Goal: Navigation & Orientation: Find specific page/section

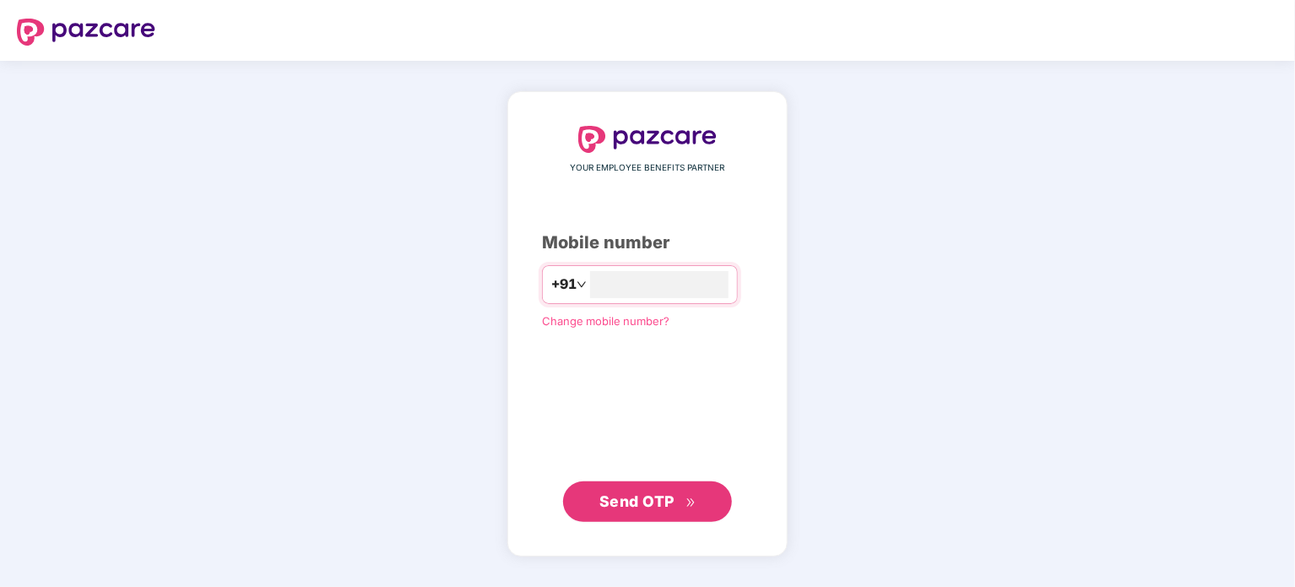
type input "**********"
click at [653, 499] on span "Send OTP" at bounding box center [636, 501] width 75 height 18
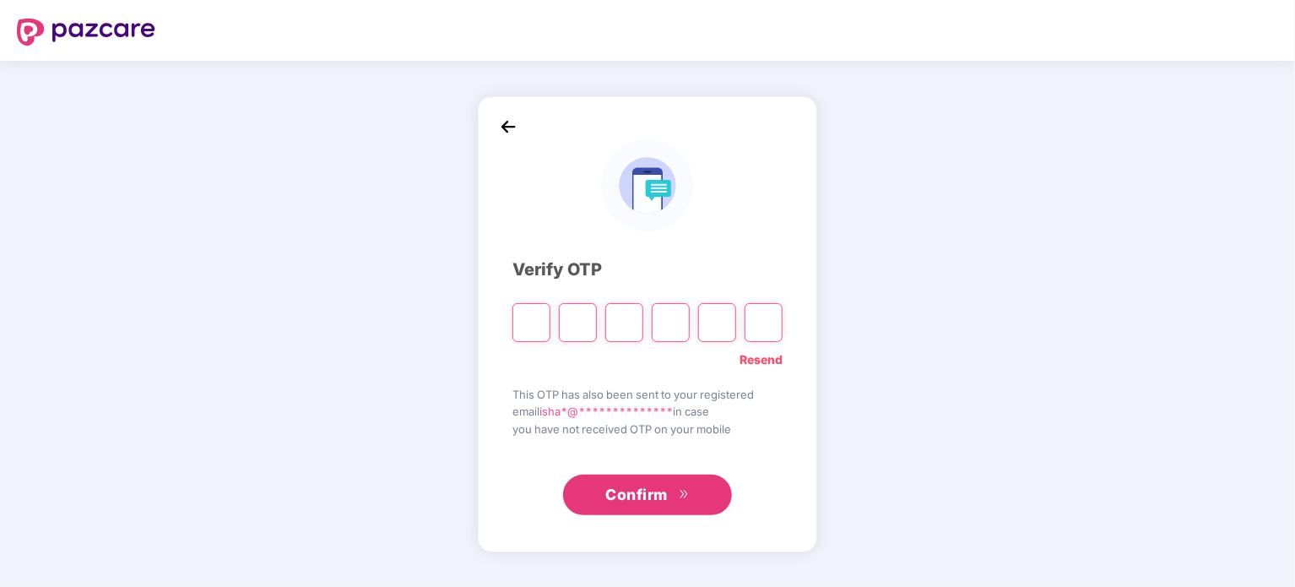
type input "*"
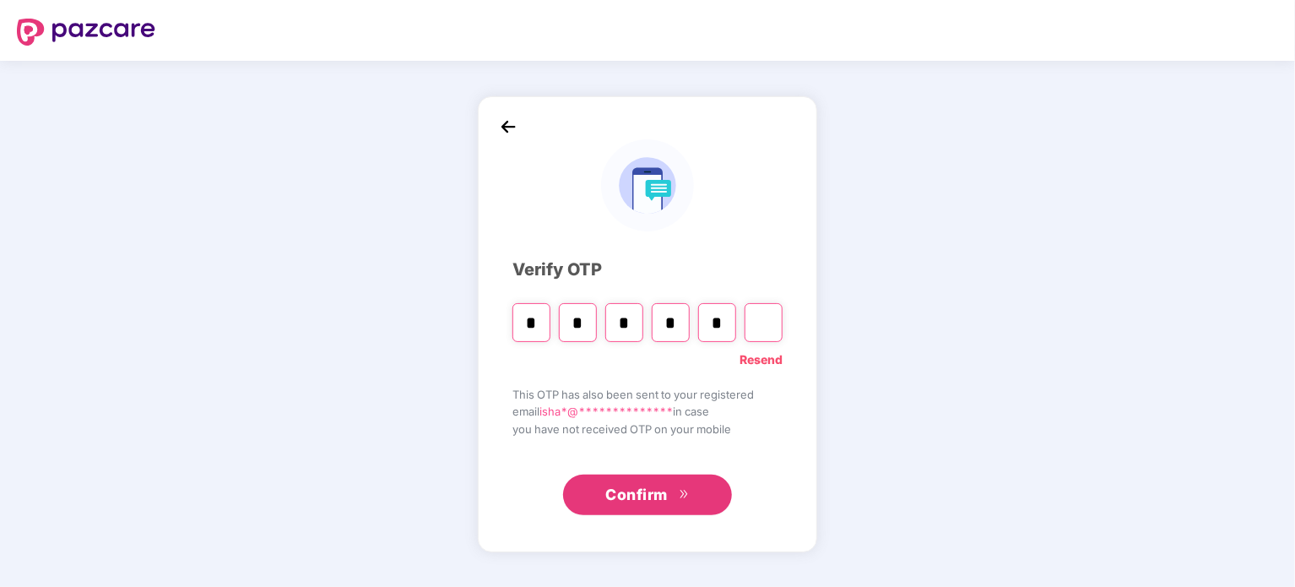
type input "*"
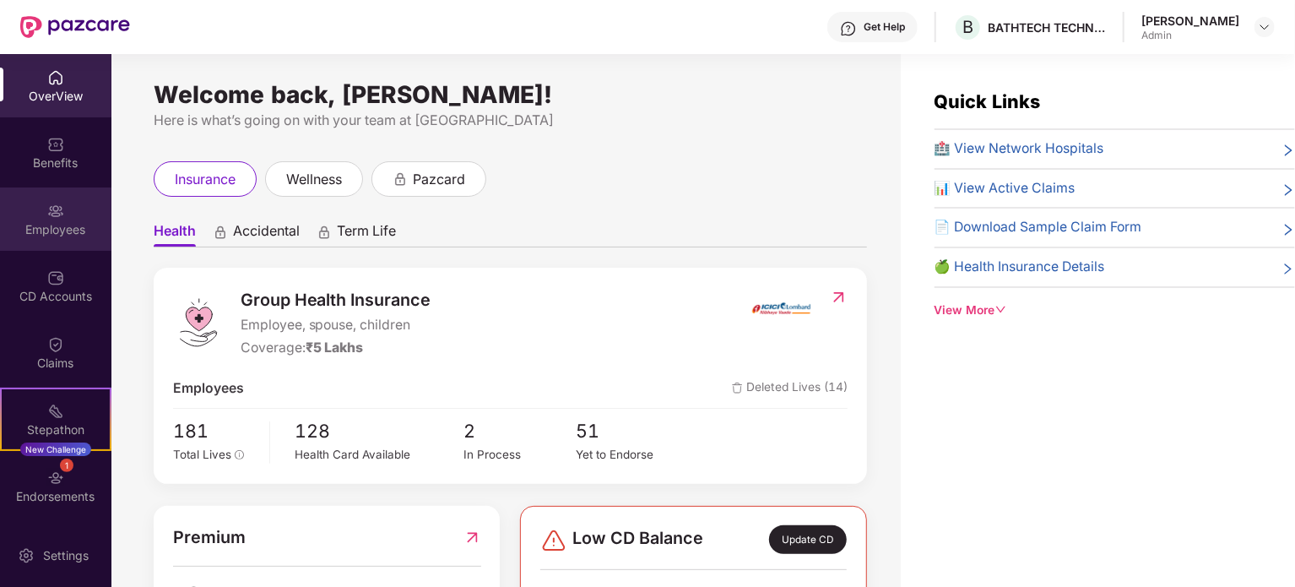
click at [56, 235] on div "Employees" at bounding box center [55, 229] width 111 height 17
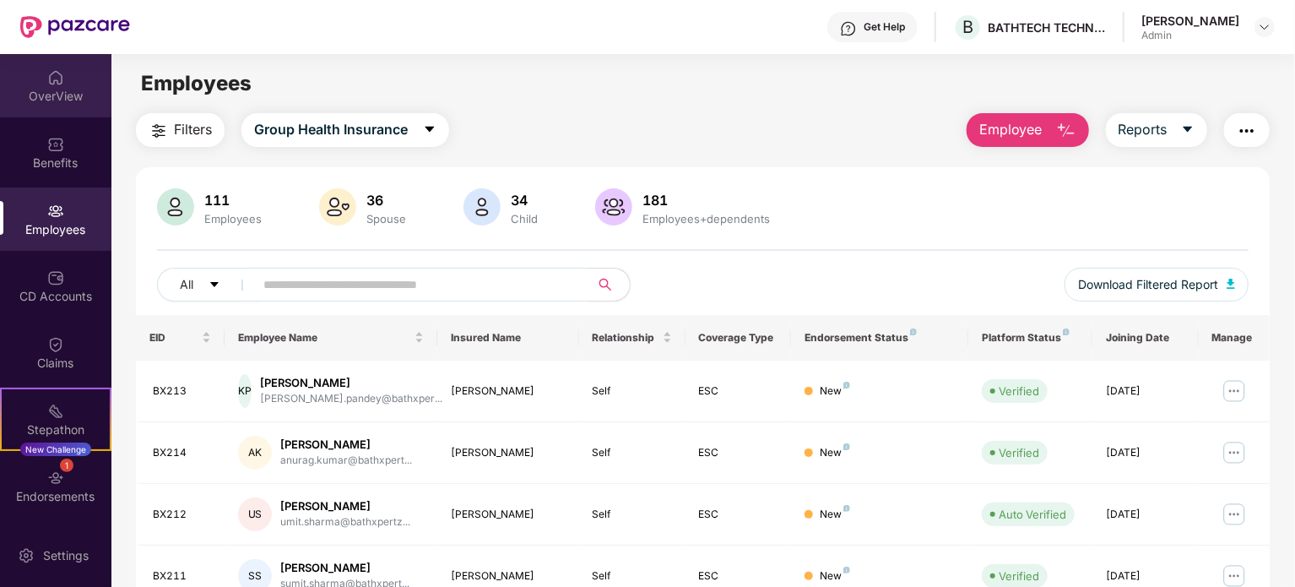
click at [51, 100] on div "OverView" at bounding box center [55, 96] width 111 height 17
